Goal: Task Accomplishment & Management: Complete application form

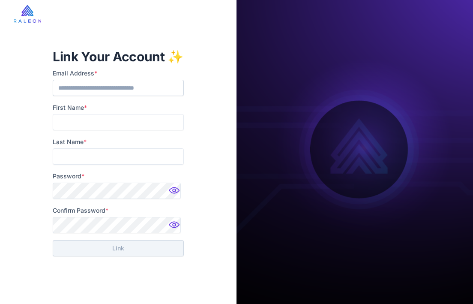
click at [94, 111] on label "First Name *" at bounding box center [118, 107] width 131 height 9
click at [94, 114] on input "First Name *" at bounding box center [118, 122] width 131 height 16
type input "********"
type input "*"
type input "*******"
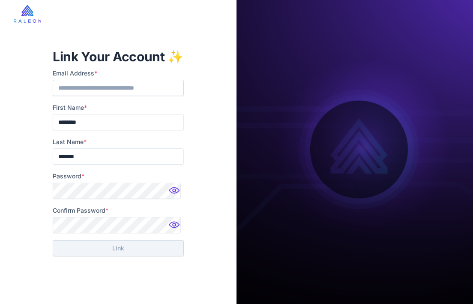
click at [177, 192] on img at bounding box center [175, 192] width 17 height 17
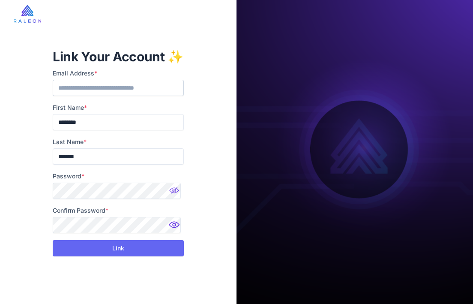
click at [135, 258] on div "**********" at bounding box center [118, 152] width 145 height 236
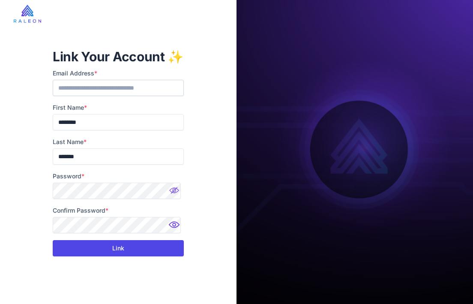
click at [136, 251] on button "Link" at bounding box center [118, 248] width 131 height 16
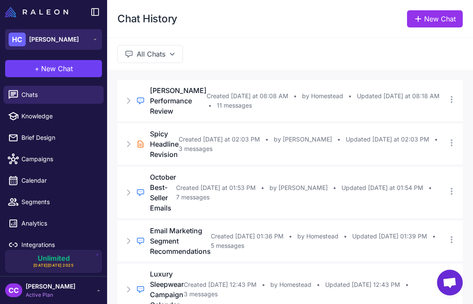
click at [86, 37] on button "HC [PERSON_NAME]" at bounding box center [53, 39] width 97 height 21
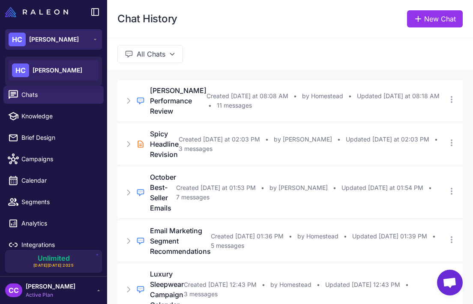
click at [85, 45] on button "HC [PERSON_NAME]" at bounding box center [53, 39] width 97 height 21
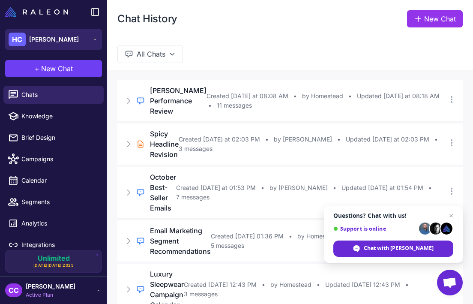
click at [91, 37] on button "HC Heidi Carey" at bounding box center [53, 39] width 97 height 21
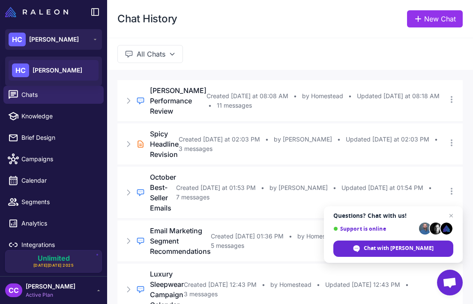
click at [54, 73] on span "Heidi Carey" at bounding box center [58, 70] width 50 height 9
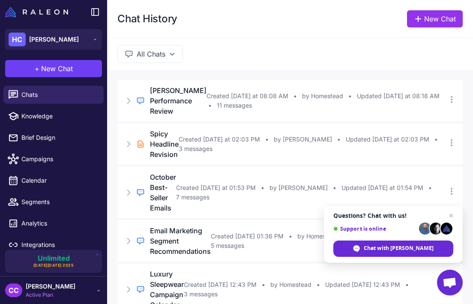
drag, startPoint x: 72, startPoint y: 19, endPoint x: 69, endPoint y: 25, distance: 6.1
click at [71, 19] on div at bounding box center [53, 12] width 107 height 24
drag, startPoint x: 69, startPoint y: 32, endPoint x: 76, endPoint y: 26, distance: 9.5
click at [69, 32] on button "HC Heidi Carey" at bounding box center [53, 39] width 97 height 21
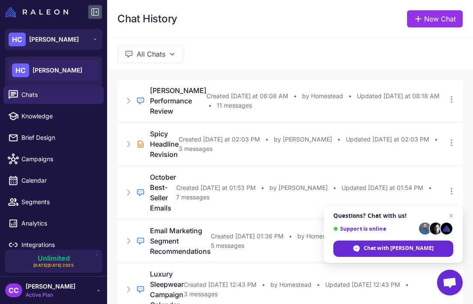
click at [98, 7] on icon at bounding box center [95, 12] width 10 height 10
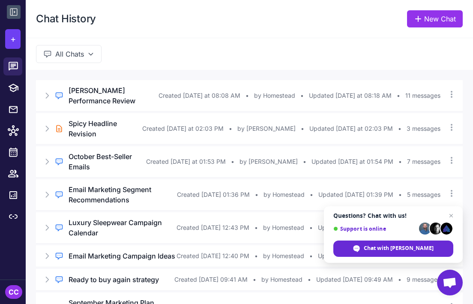
click at [9, 12] on icon at bounding box center [14, 12] width 10 height 10
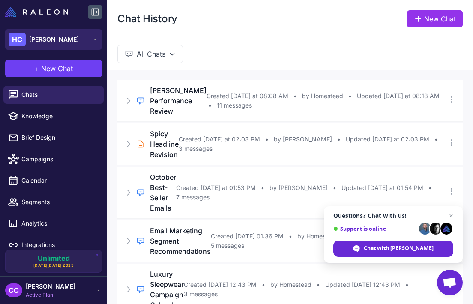
click at [27, 42] on div "HC Heidi Carey" at bounding box center [44, 40] width 70 height 14
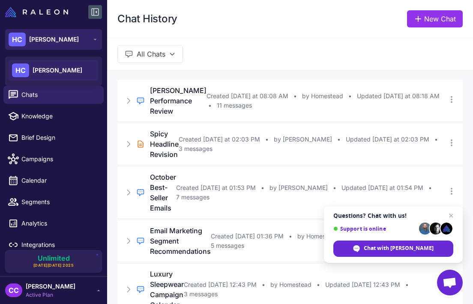
drag, startPoint x: 45, startPoint y: 72, endPoint x: 81, endPoint y: 31, distance: 53.4
click at [46, 72] on span "Heidi Carey" at bounding box center [58, 70] width 50 height 9
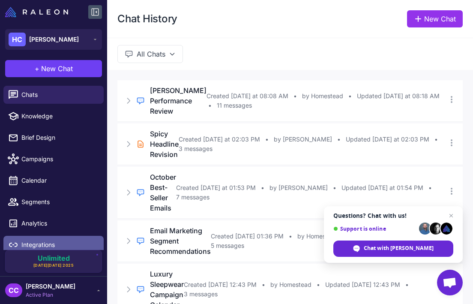
click at [46, 236] on link "Integrations" at bounding box center [53, 245] width 100 height 18
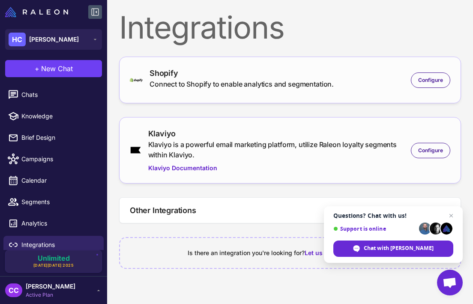
scroll to position [7, 0]
